Goal: Information Seeking & Learning: Learn about a topic

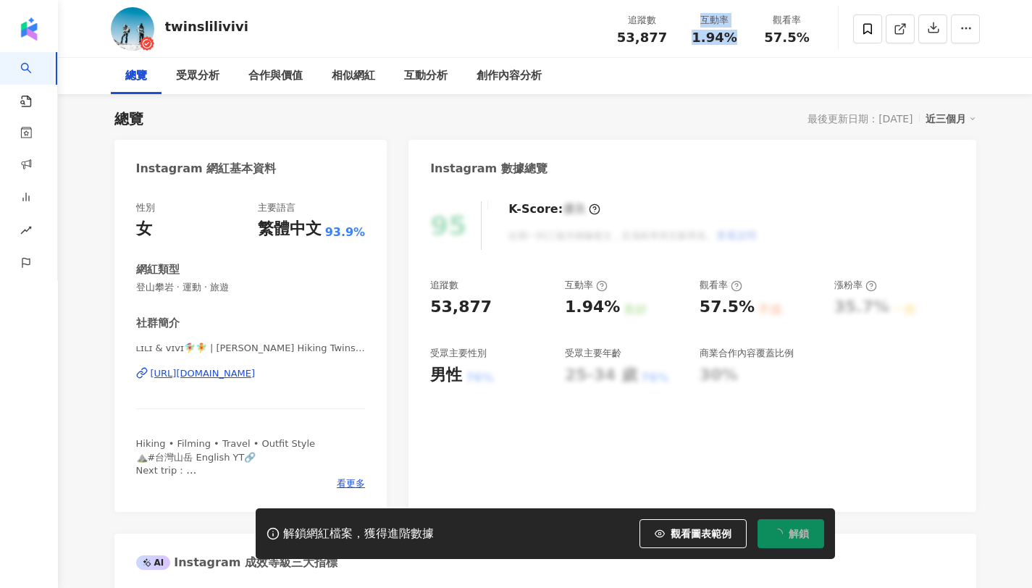
drag, startPoint x: 692, startPoint y: 25, endPoint x: 735, endPoint y: 49, distance: 48.6
click at [738, 45] on div "追蹤數 53,877 互動率 1.94% 觀看率 57.5%" at bounding box center [714, 28] width 217 height 43
click at [730, 51] on div "twinslilivivi 追蹤數 53,877 互動率 1.94% 觀看率 57.5%" at bounding box center [545, 28] width 927 height 57
click at [730, 39] on div "1.94%" at bounding box center [714, 37] width 55 height 14
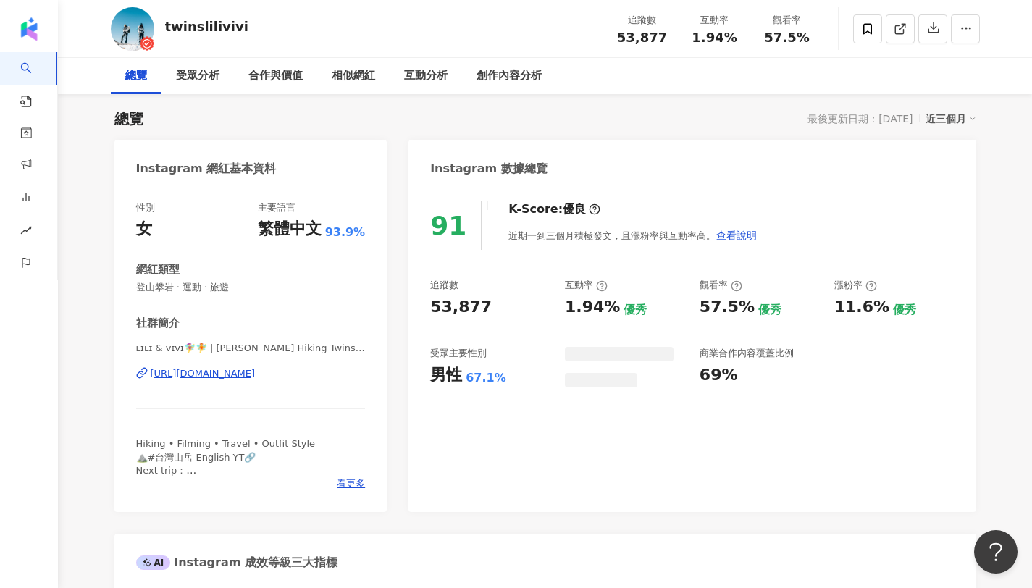
drag, startPoint x: 687, startPoint y: 6, endPoint x: 786, endPoint y: 35, distance: 103.3
click at [808, 40] on div "57.5%" at bounding box center [786, 37] width 55 height 14
copy span "57.5%"
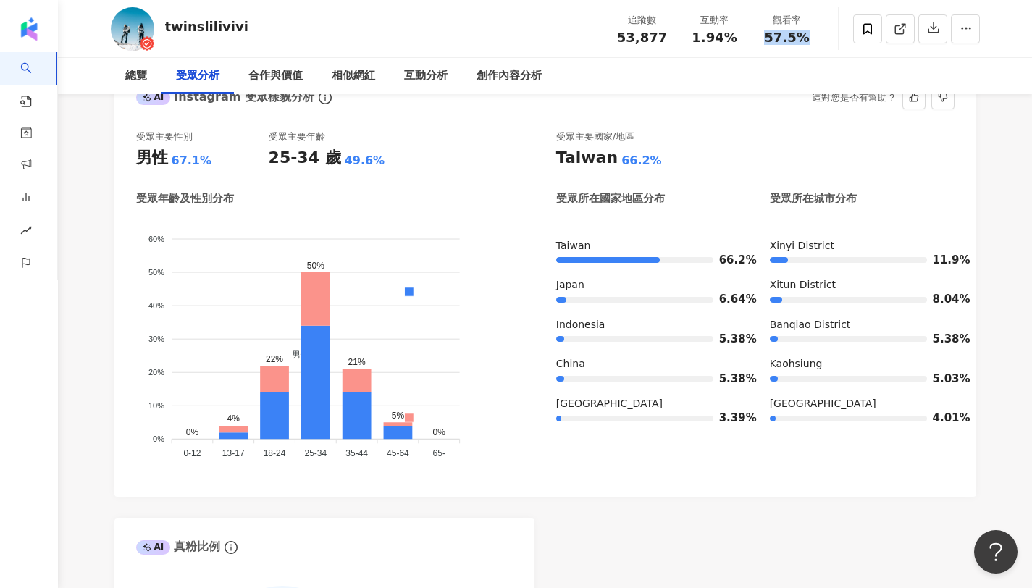
scroll to position [1307, 0]
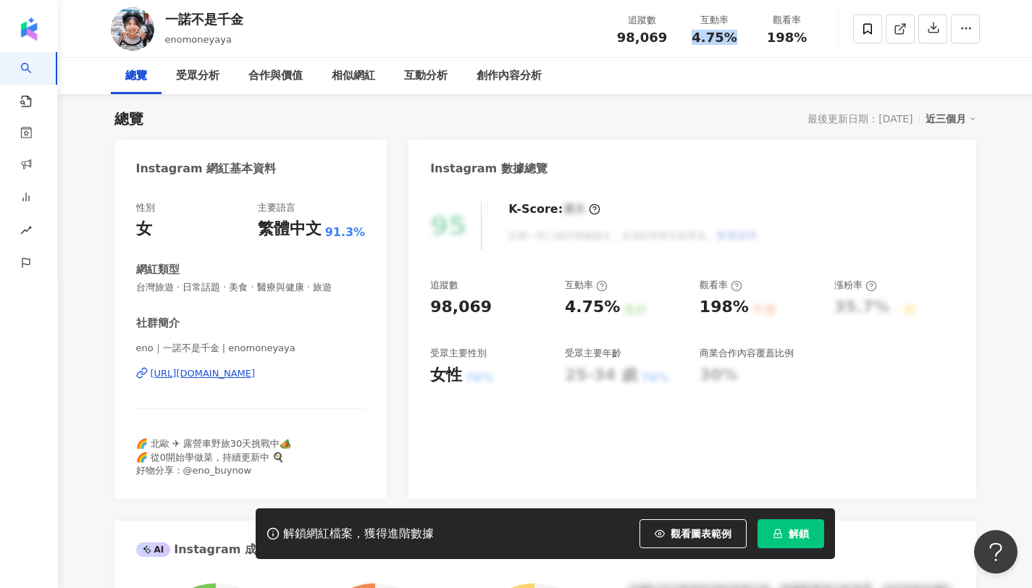
click at [788, 534] on span "解鎖" at bounding box center [798, 534] width 20 height 12
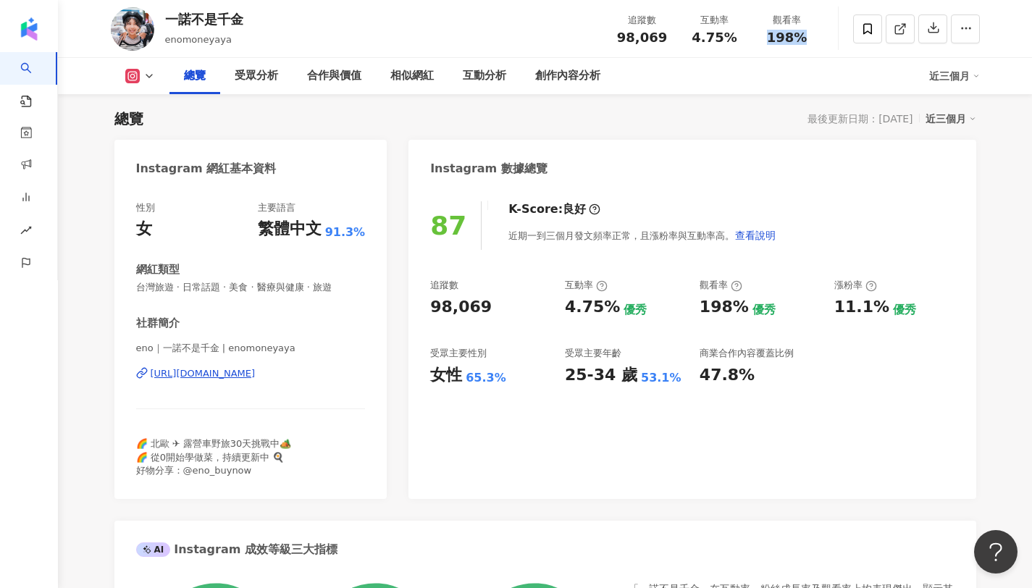
drag, startPoint x: 796, startPoint y: 39, endPoint x: 818, endPoint y: 41, distance: 21.8
click at [818, 41] on div "觀看率 198%" at bounding box center [787, 28] width 72 height 31
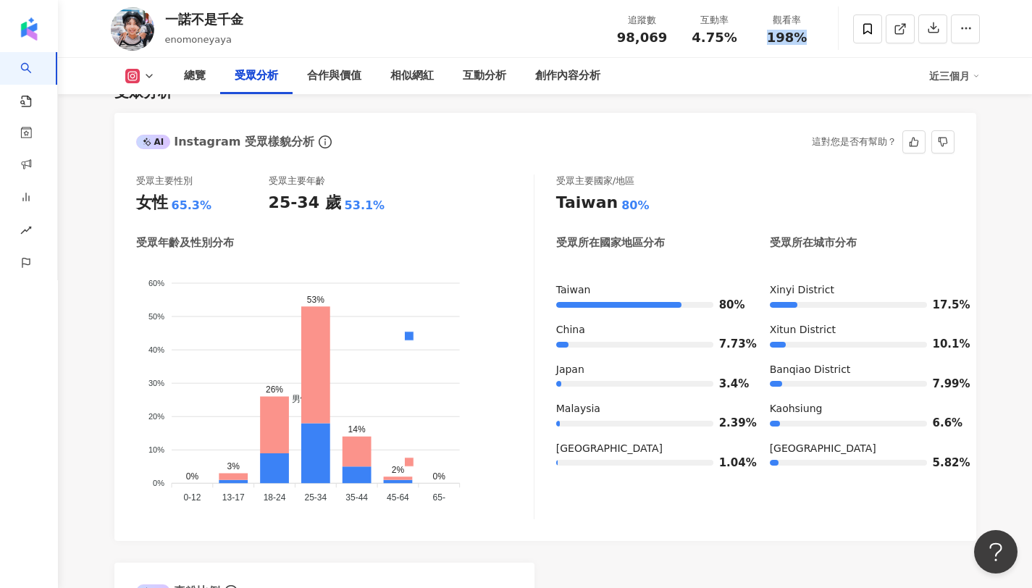
scroll to position [1255, 0]
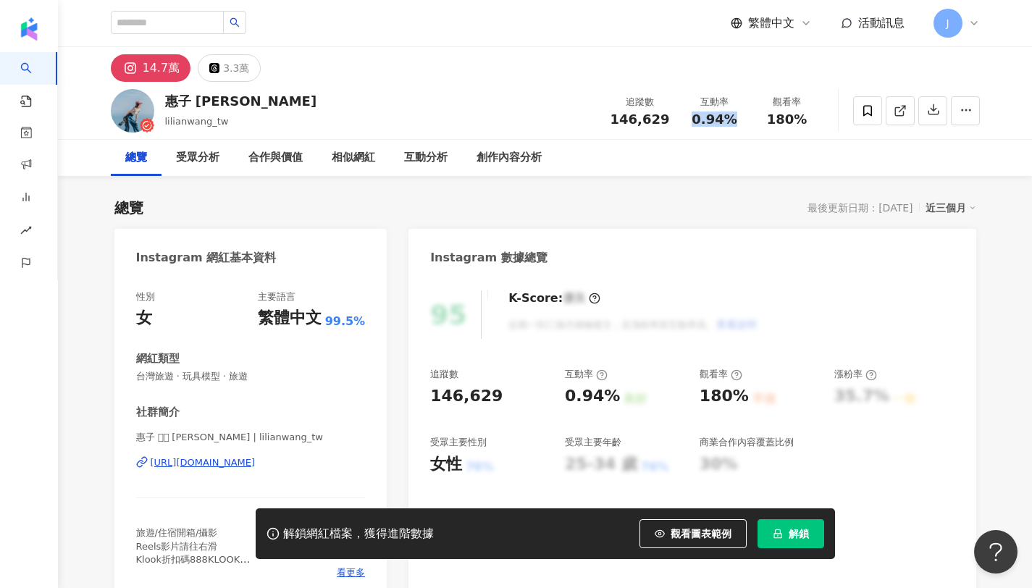
drag, startPoint x: 691, startPoint y: 117, endPoint x: 729, endPoint y: 121, distance: 38.5
click at [729, 121] on div "0.94%" at bounding box center [714, 119] width 55 height 14
drag, startPoint x: 764, startPoint y: 112, endPoint x: 815, endPoint y: 113, distance: 51.4
click at [815, 113] on div "觀看率 180%" at bounding box center [787, 110] width 72 height 31
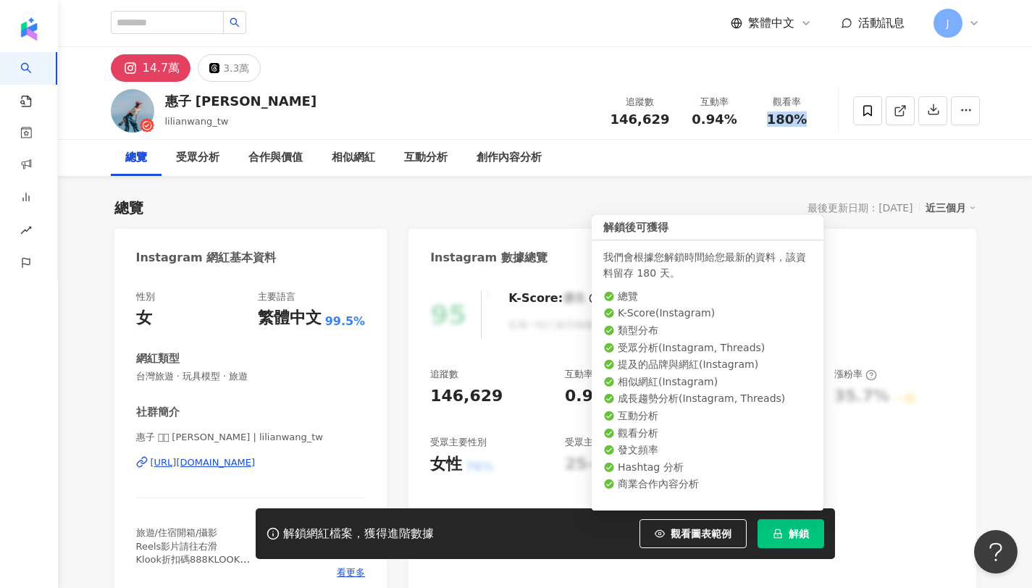
click at [795, 536] on span "解鎖" at bounding box center [798, 534] width 20 height 12
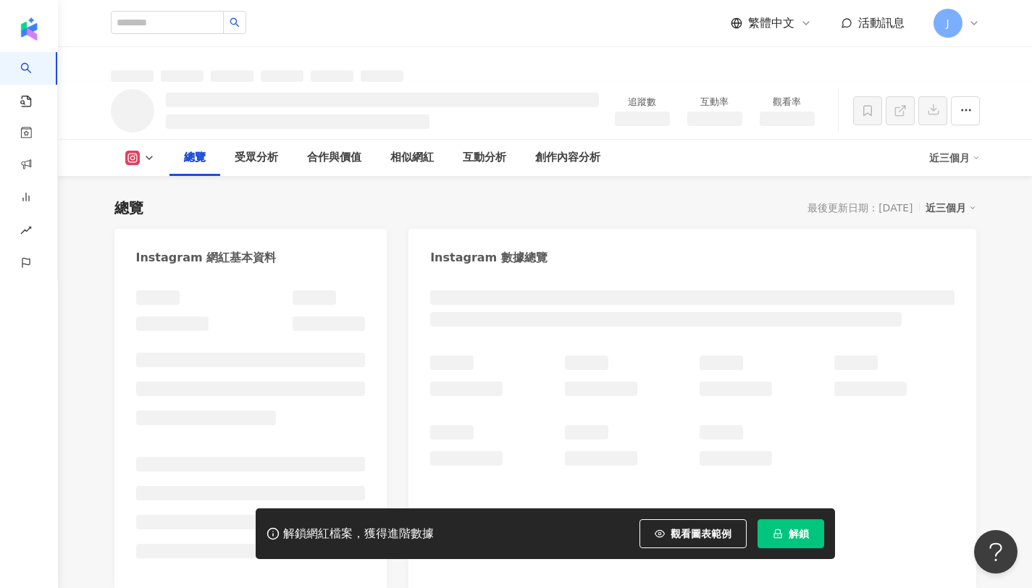
scroll to position [614, 0]
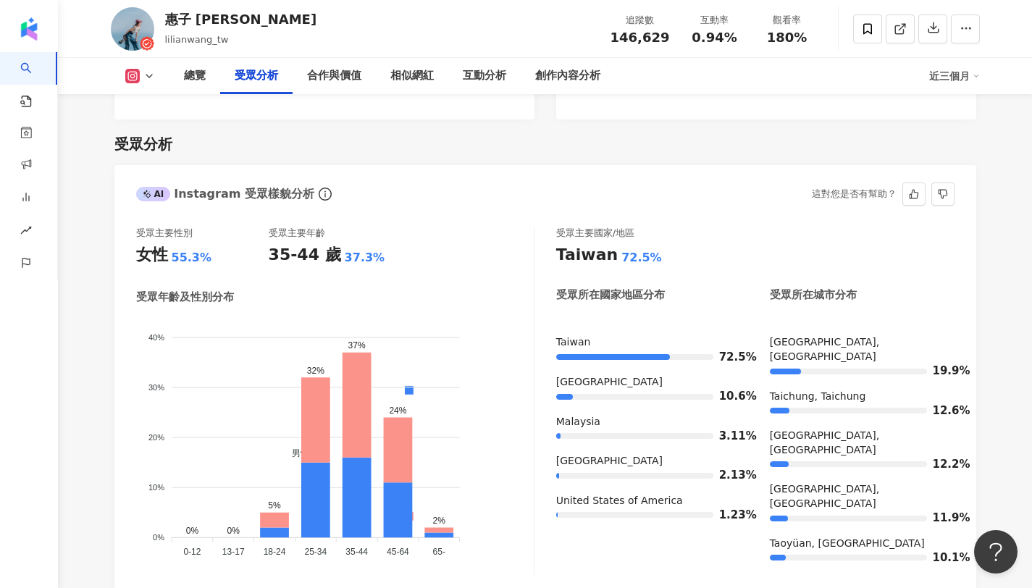
scroll to position [1231, 0]
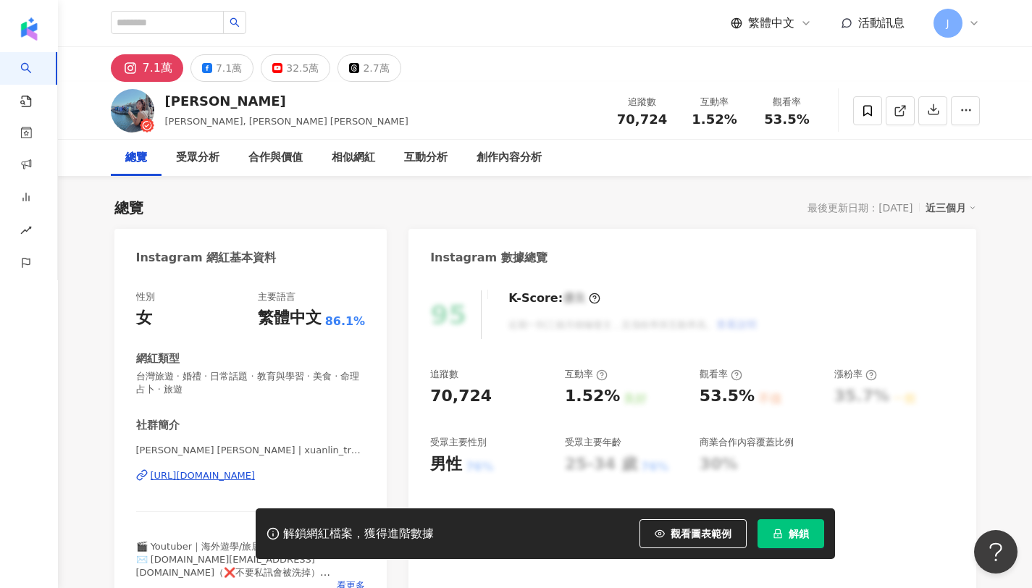
click at [796, 531] on span "解鎖" at bounding box center [798, 534] width 20 height 12
drag, startPoint x: 690, startPoint y: 117, endPoint x: 743, endPoint y: 125, distance: 53.4
click at [743, 125] on div "互動率 1.52%" at bounding box center [714, 110] width 72 height 31
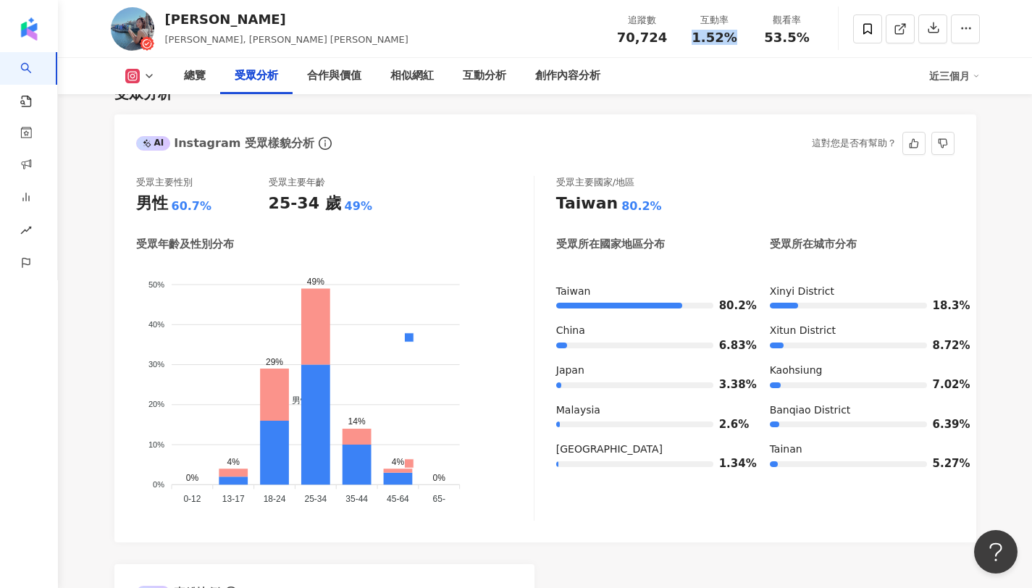
scroll to position [1309, 0]
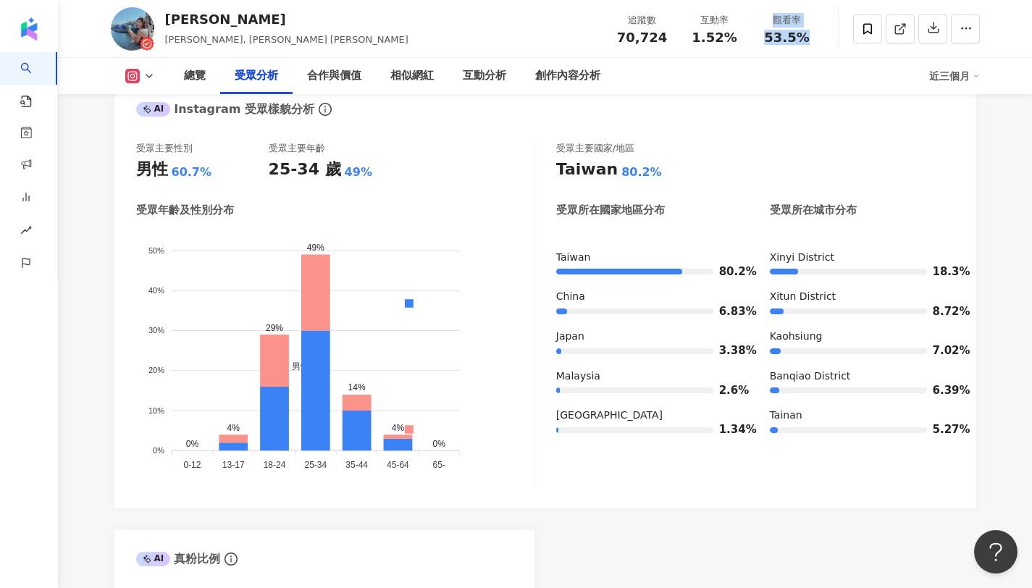
drag, startPoint x: 759, startPoint y: 27, endPoint x: 833, endPoint y: 45, distance: 76.0
click at [833, 45] on div "林宣 Xuan Lin, 林宣 Xuan Lin 追蹤數 70,724 互動率 1.52% 觀看率 53.5%" at bounding box center [545, 28] width 927 height 57
click at [812, 79] on div "總覽 受眾分析 合作與價值 相似網紅 互動分析 創作內容分析" at bounding box center [548, 76] width 759 height 36
copy span "53.5%"
drag, startPoint x: 765, startPoint y: 34, endPoint x: 812, endPoint y: 44, distance: 47.4
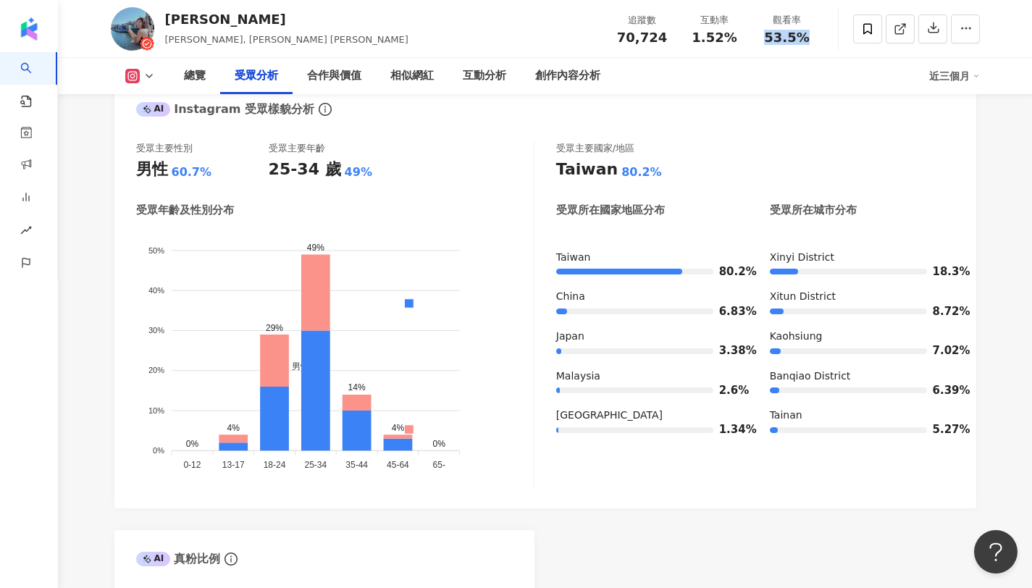
click at [812, 44] on div "追蹤數 70,724 互動率 1.52% 觀看率 53.5%" at bounding box center [714, 28] width 217 height 43
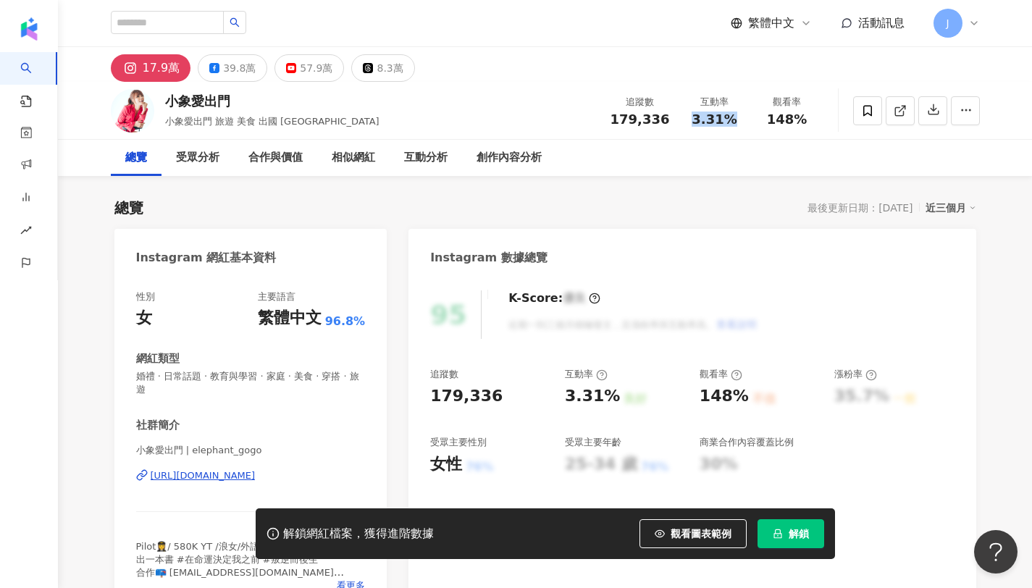
drag, startPoint x: 694, startPoint y: 119, endPoint x: 741, endPoint y: 122, distance: 47.2
click at [741, 122] on div "互動率 3.31%" at bounding box center [714, 110] width 72 height 31
drag, startPoint x: 766, startPoint y: 122, endPoint x: 829, endPoint y: 122, distance: 63.0
click at [829, 122] on div "小象愛出門 小象愛出門 旅遊 美食 出國 台北 桃園 台南 追蹤數 179,336 互動率 3.31% 觀看率 148%" at bounding box center [545, 110] width 927 height 57
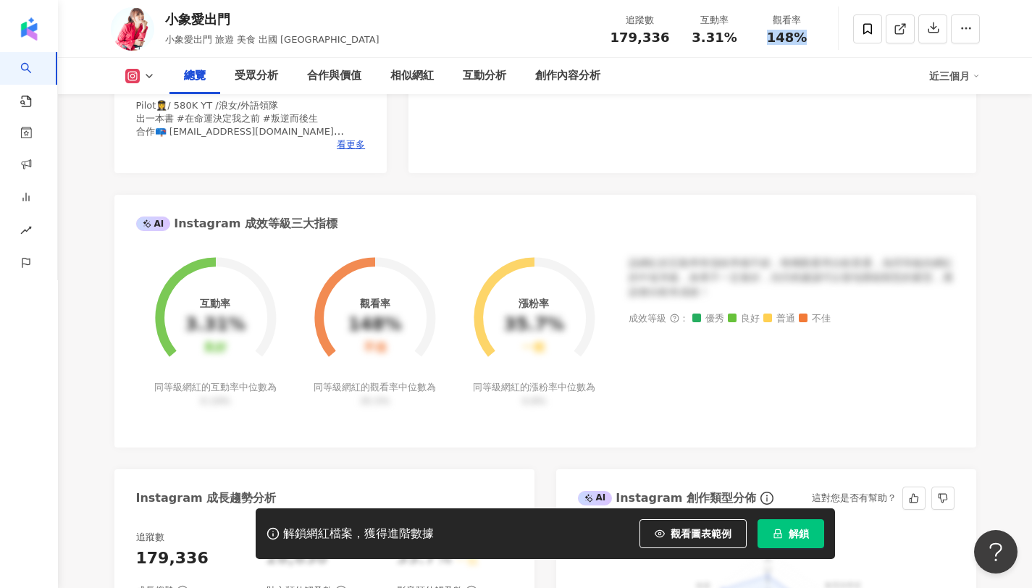
scroll to position [546, 0]
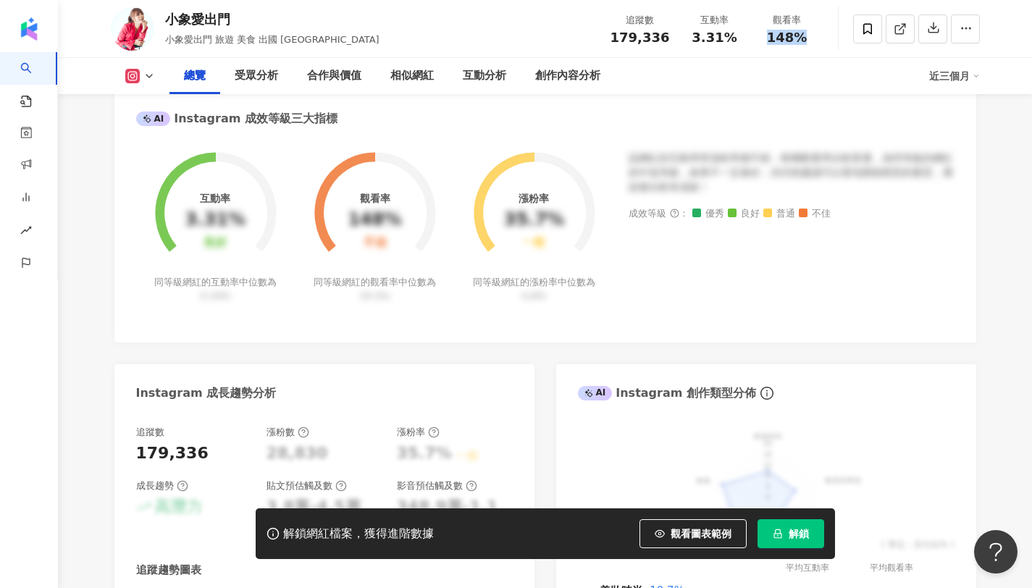
click at [764, 532] on button "解鎖" at bounding box center [790, 533] width 67 height 29
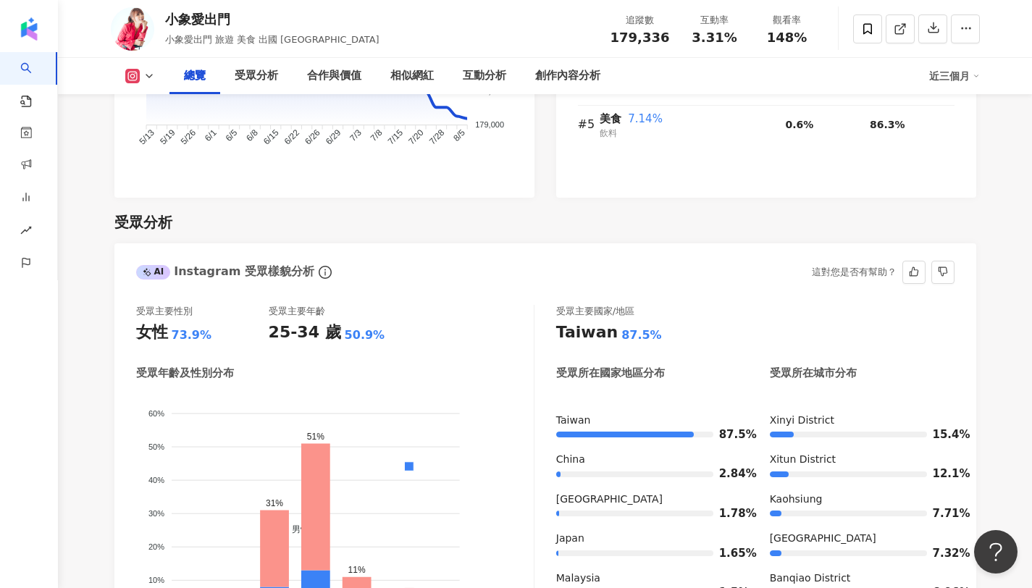
scroll to position [1160, 0]
